Goal: Book appointment/travel/reservation

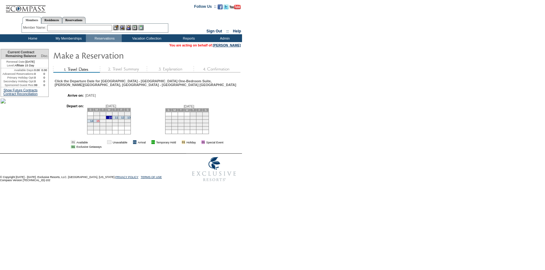
click at [99, 123] on link "15" at bounding box center [97, 121] width 3 height 3
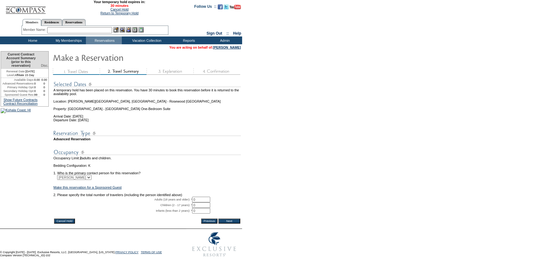
drag, startPoint x: 201, startPoint y: 209, endPoint x: 179, endPoint y: 209, distance: 22.2
click at [179, 203] on tr "Adults (18 years and older): * 0 * *" at bounding box center [146, 200] width 187 height 6
type input "2"
click at [236, 224] on input "Next" at bounding box center [229, 221] width 22 height 5
